Goal: Task Accomplishment & Management: Use online tool/utility

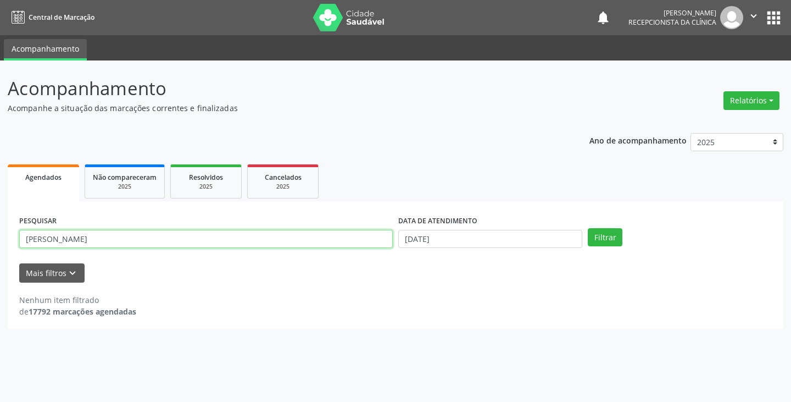
click at [315, 248] on input "[PERSON_NAME]" at bounding box center [206, 239] width 374 height 19
type input "m"
click at [588, 228] on button "Filtrar" at bounding box center [605, 237] width 35 height 19
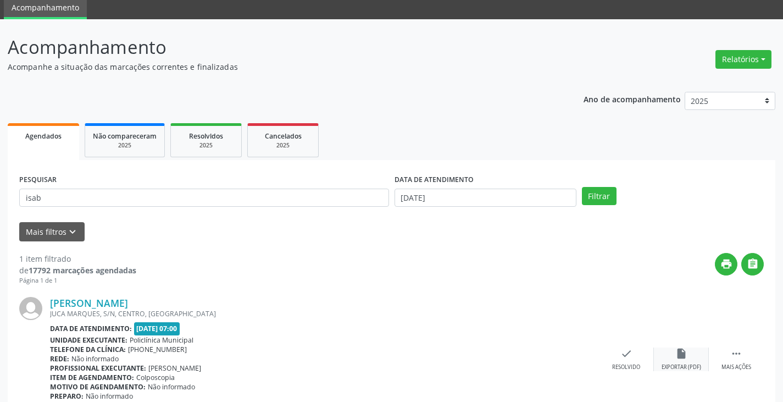
scroll to position [92, 0]
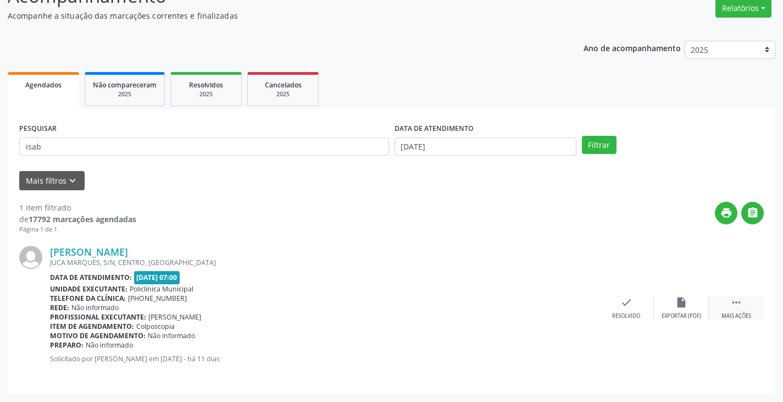
drag, startPoint x: 729, startPoint y: 299, endPoint x: 717, endPoint y: 302, distance: 12.4
click at [725, 301] on div " Mais ações" at bounding box center [736, 308] width 55 height 24
click at [581, 320] on div "[PERSON_NAME] [GEOGRAPHIC_DATA], S/N, CENTRO, [GEOGRAPHIC_DATA] Data de atendim…" at bounding box center [391, 308] width 744 height 148
click at [575, 316] on div "Imprimir" at bounding box center [571, 316] width 25 height 8
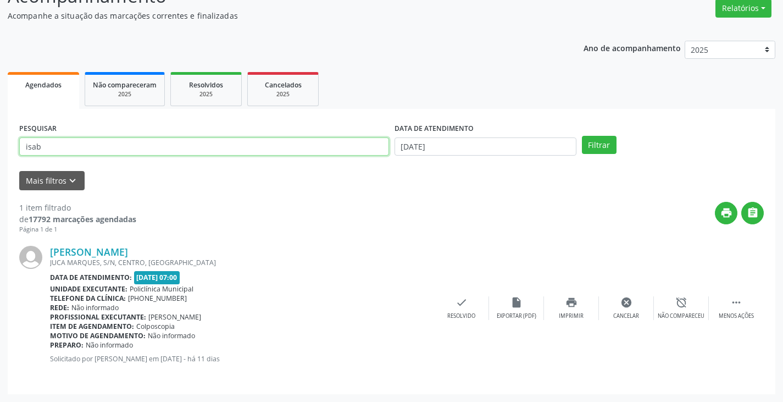
click at [346, 144] on input "isab" at bounding box center [204, 146] width 370 height 19
type input "i"
type input "carme"
click at [582, 136] on button "Filtrar" at bounding box center [599, 145] width 35 height 19
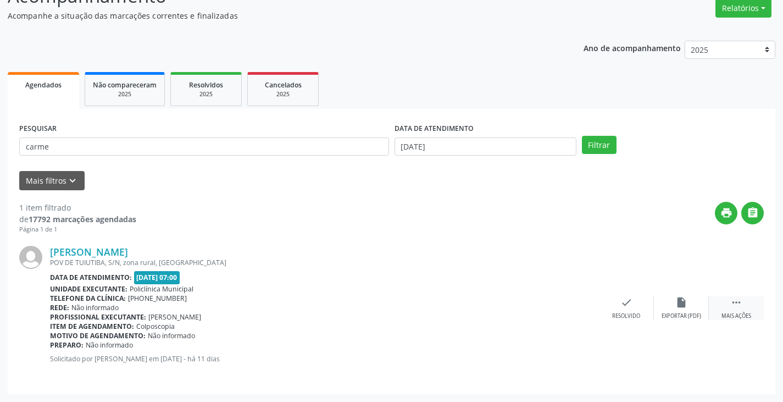
click at [736, 309] on div " Mais ações" at bounding box center [736, 308] width 55 height 24
click at [574, 309] on div "print Imprimir" at bounding box center [571, 308] width 55 height 24
